Goal: Check status: Check status

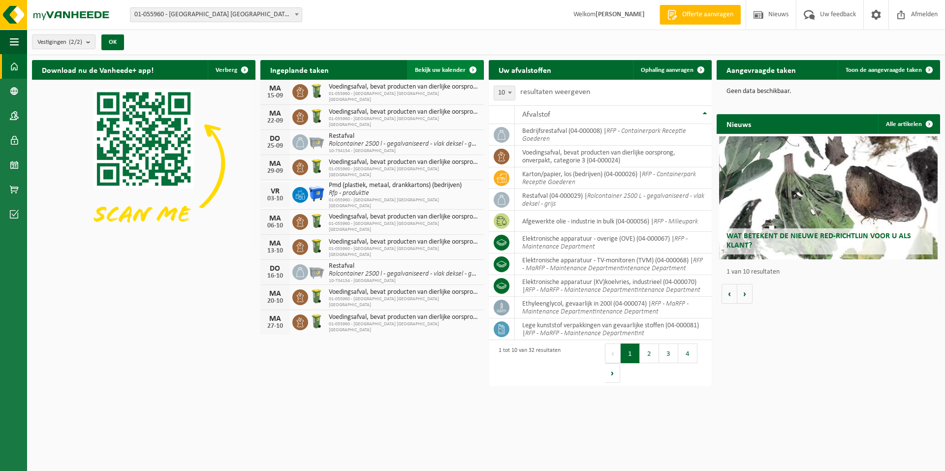
click at [452, 71] on span "Bekijk uw kalender" at bounding box center [440, 70] width 51 height 6
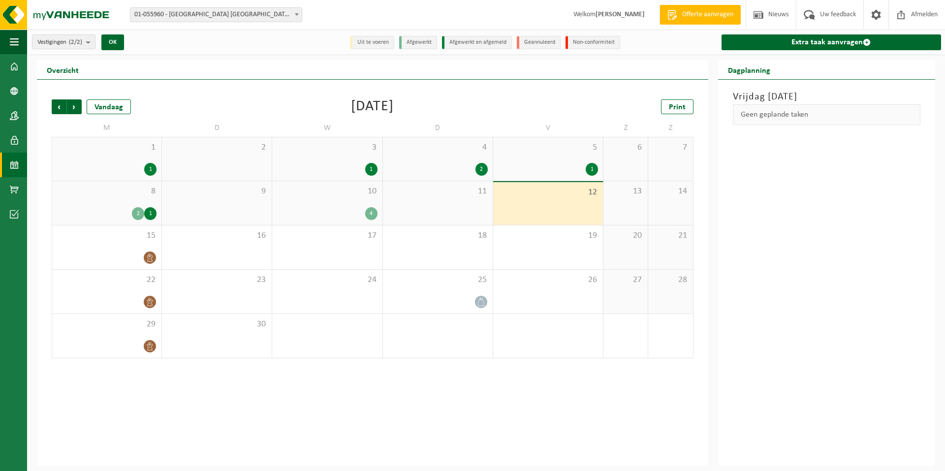
click at [327, 198] on div "10 4" at bounding box center [327, 203] width 110 height 44
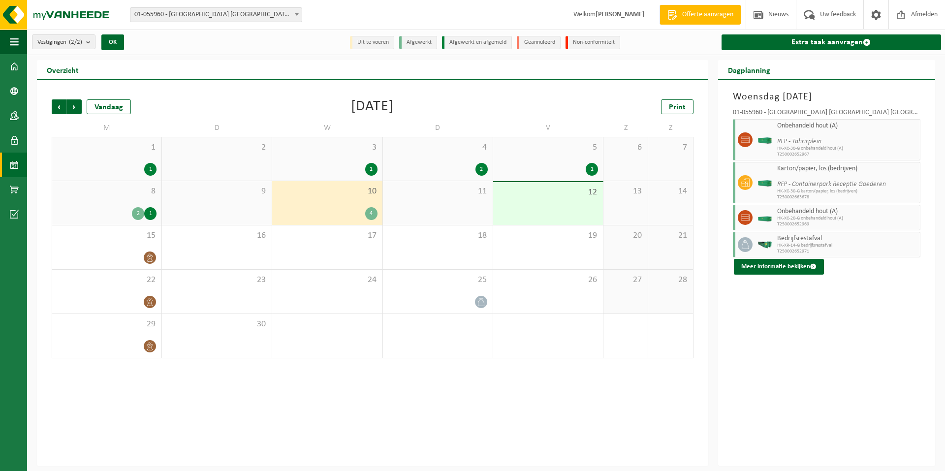
click at [114, 201] on div "8 2 1" at bounding box center [106, 203] width 109 height 44
